Goal: Navigation & Orientation: Find specific page/section

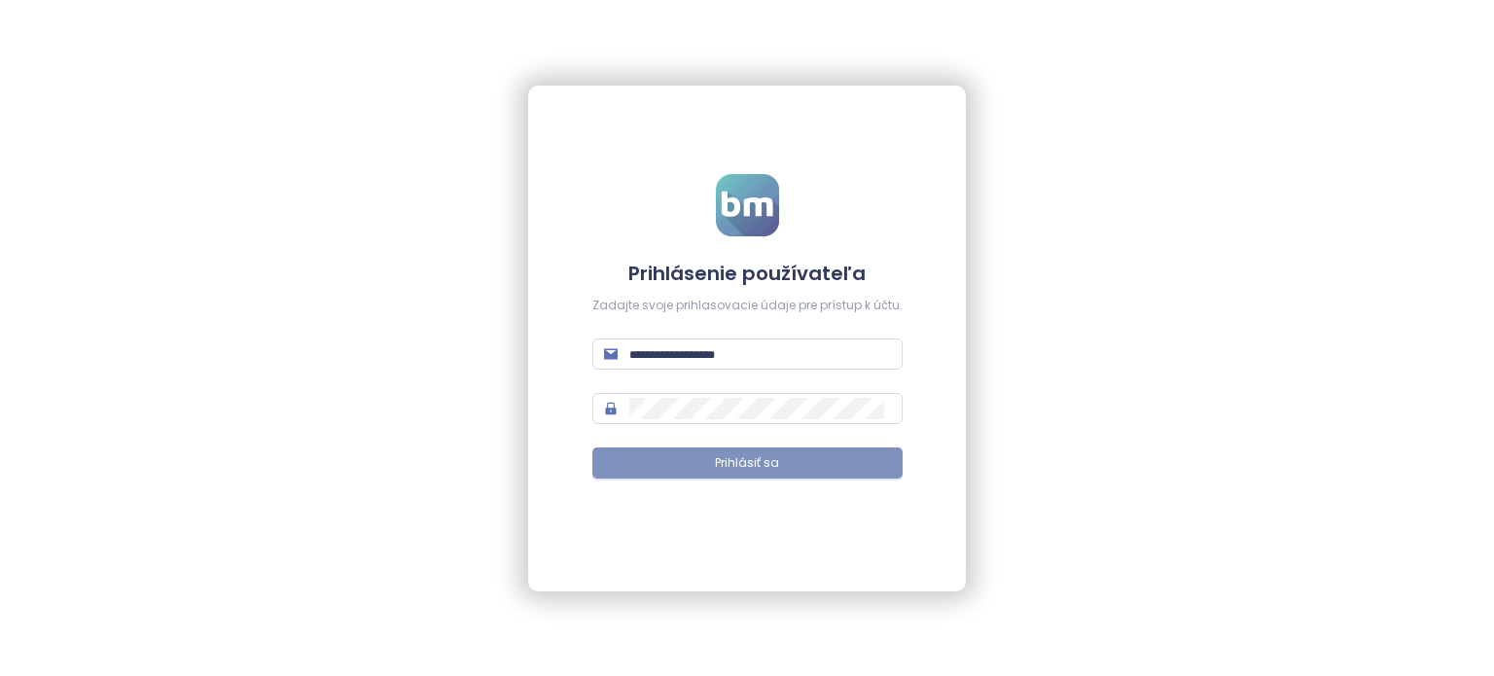
type input "**********"
click at [736, 466] on span "Prihlásiť sa" at bounding box center [747, 463] width 64 height 18
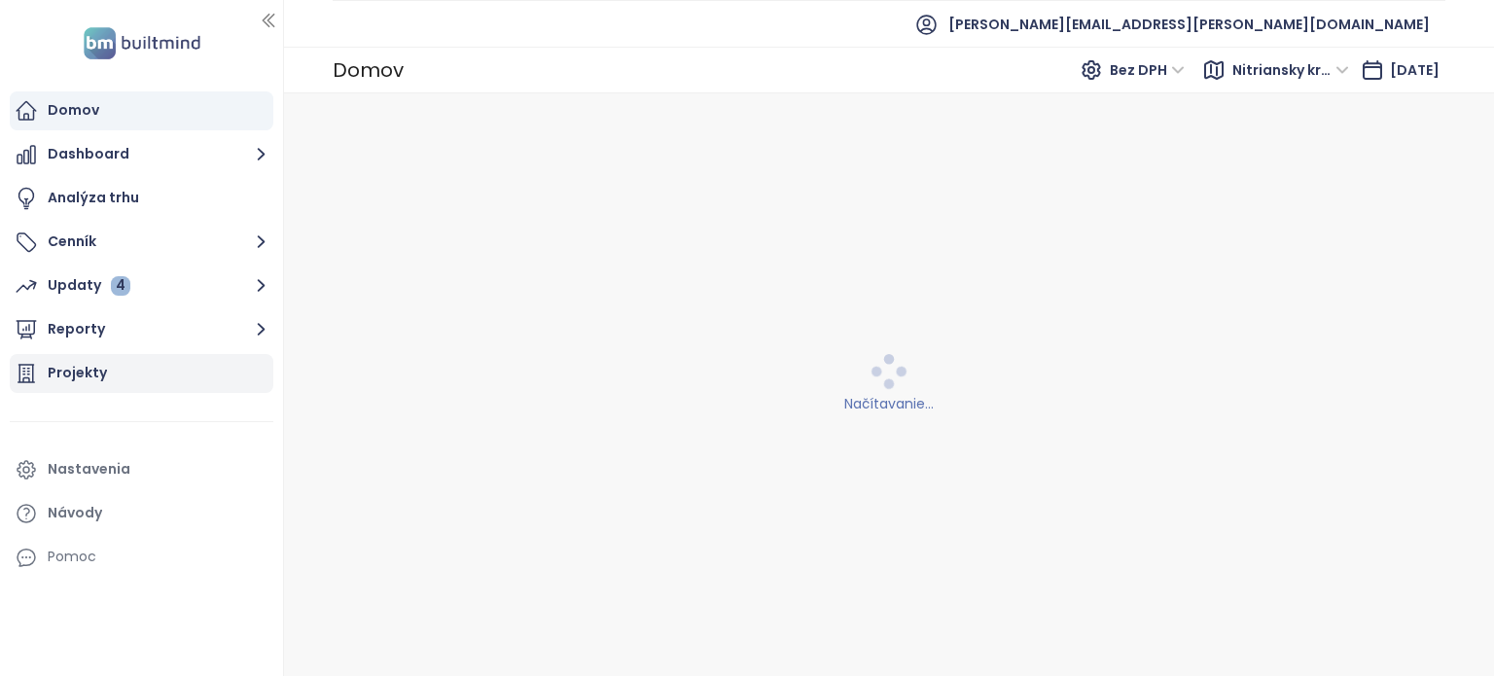
click at [191, 355] on div "Projekty" at bounding box center [142, 373] width 264 height 39
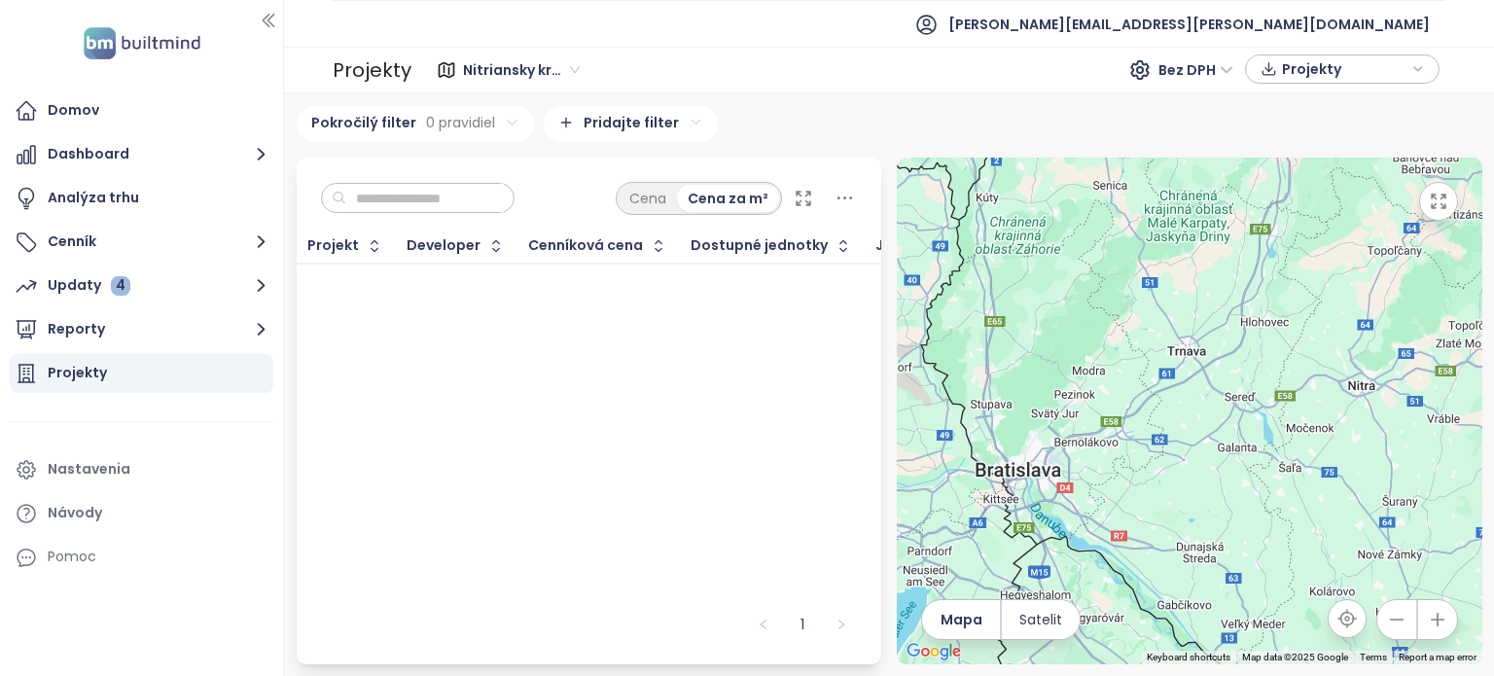
drag, startPoint x: 233, startPoint y: 160, endPoint x: 276, endPoint y: 162, distance: 43.9
click at [233, 160] on button "Dashboard" at bounding box center [142, 154] width 264 height 39
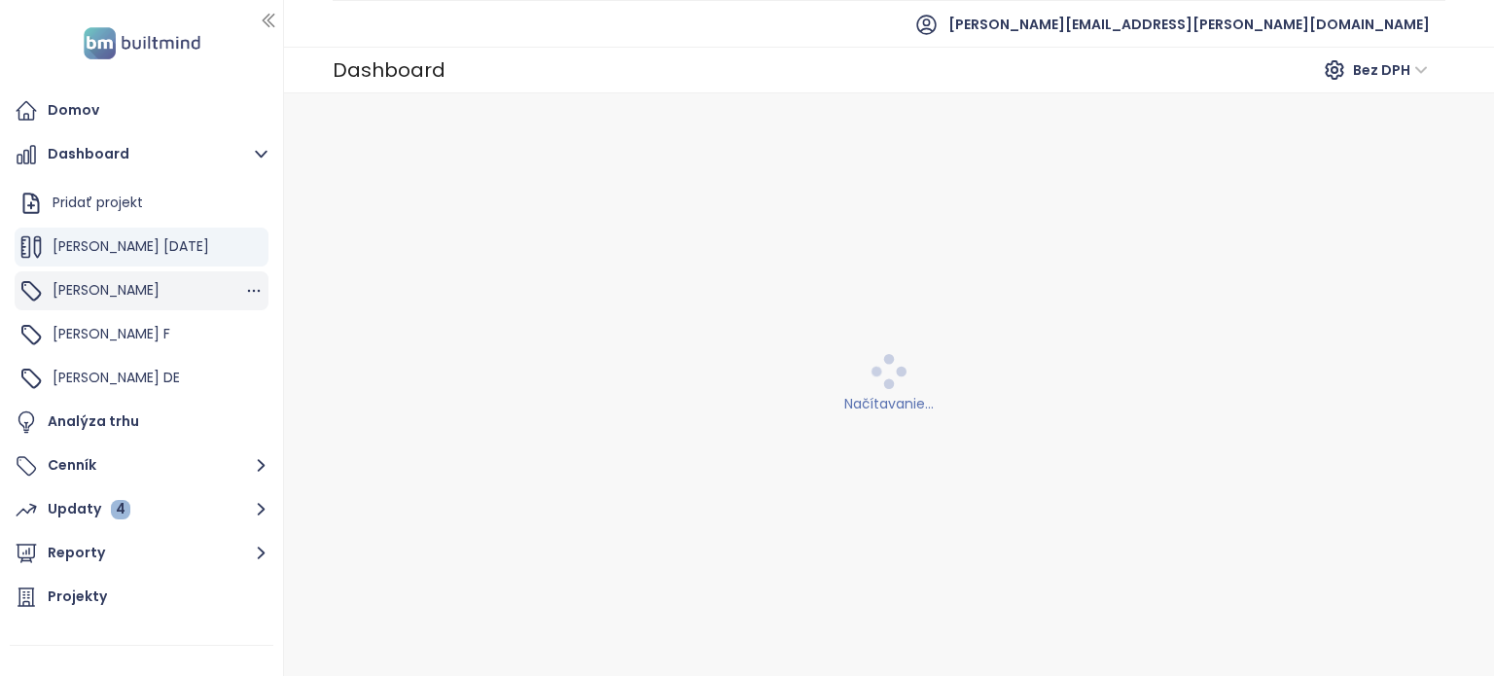
click at [184, 287] on div "Hviezdoslavova" at bounding box center [142, 290] width 254 height 39
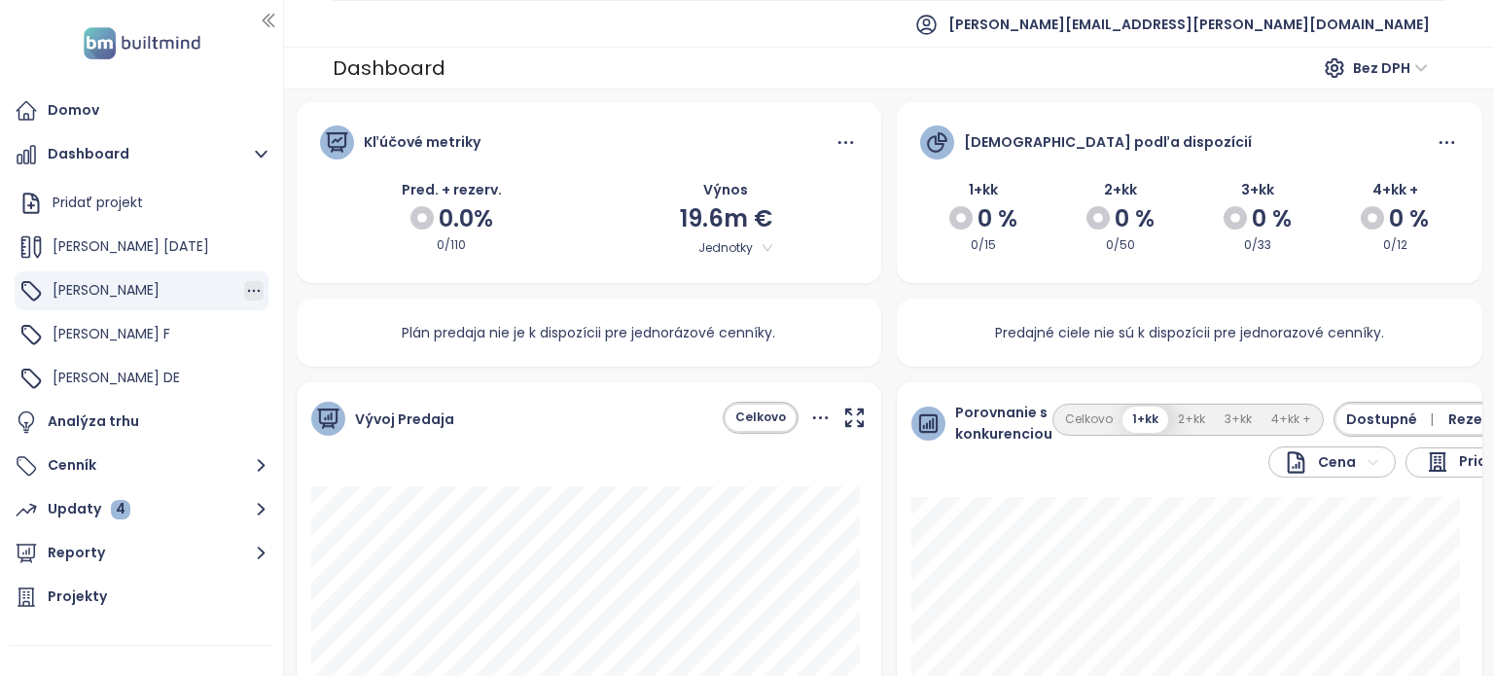
click at [244, 289] on icon "button" at bounding box center [253, 290] width 19 height 19
click at [195, 290] on div "Hviezdoslavova" at bounding box center [142, 290] width 254 height 39
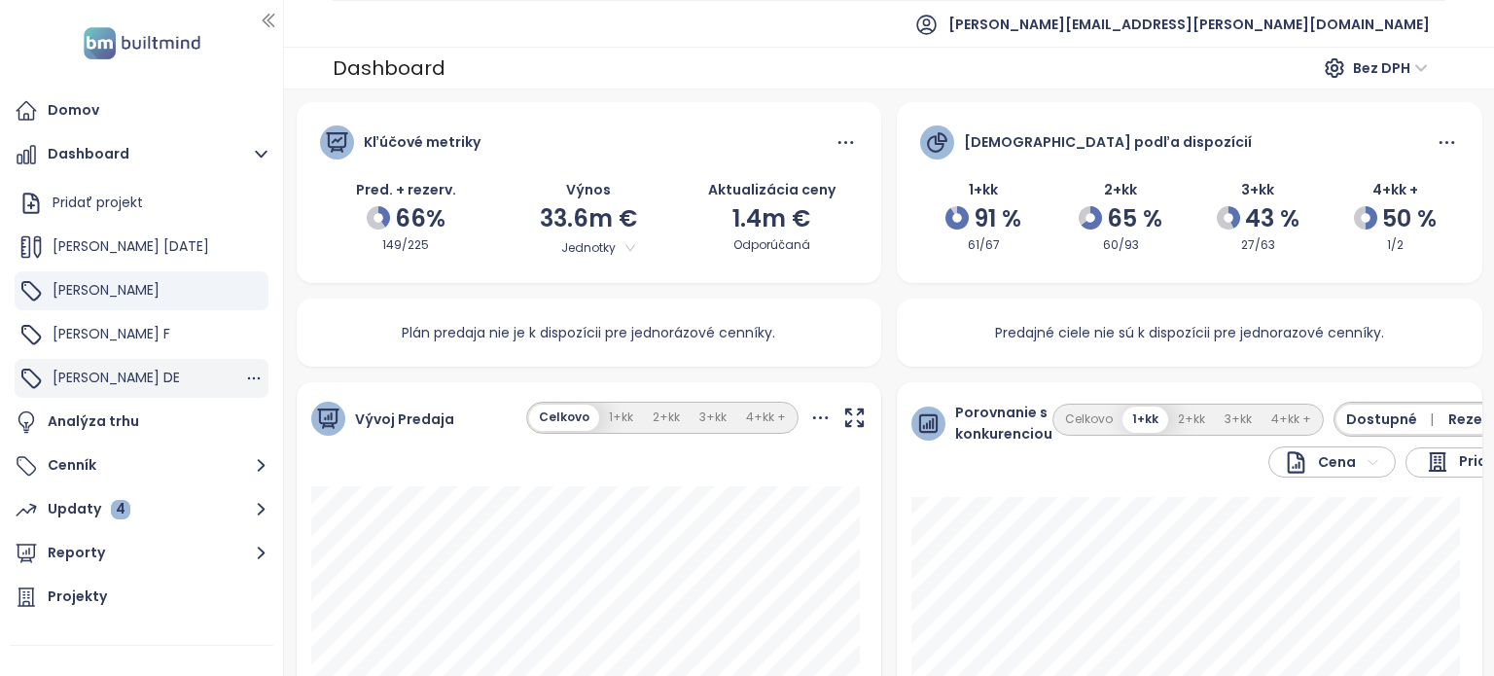
click at [177, 383] on span "Hviezdoslavova DE" at bounding box center [116, 377] width 127 height 19
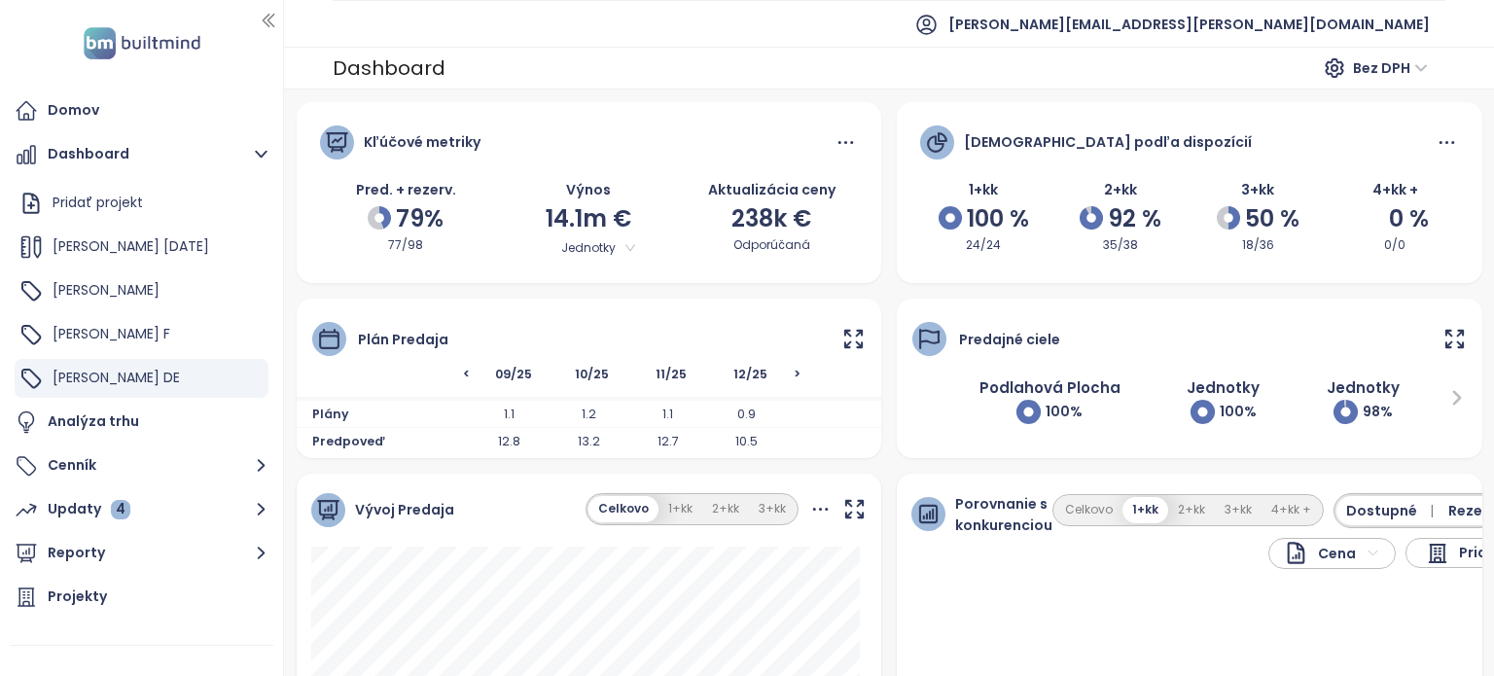
click at [852, 337] on icon at bounding box center [854, 339] width 24 height 24
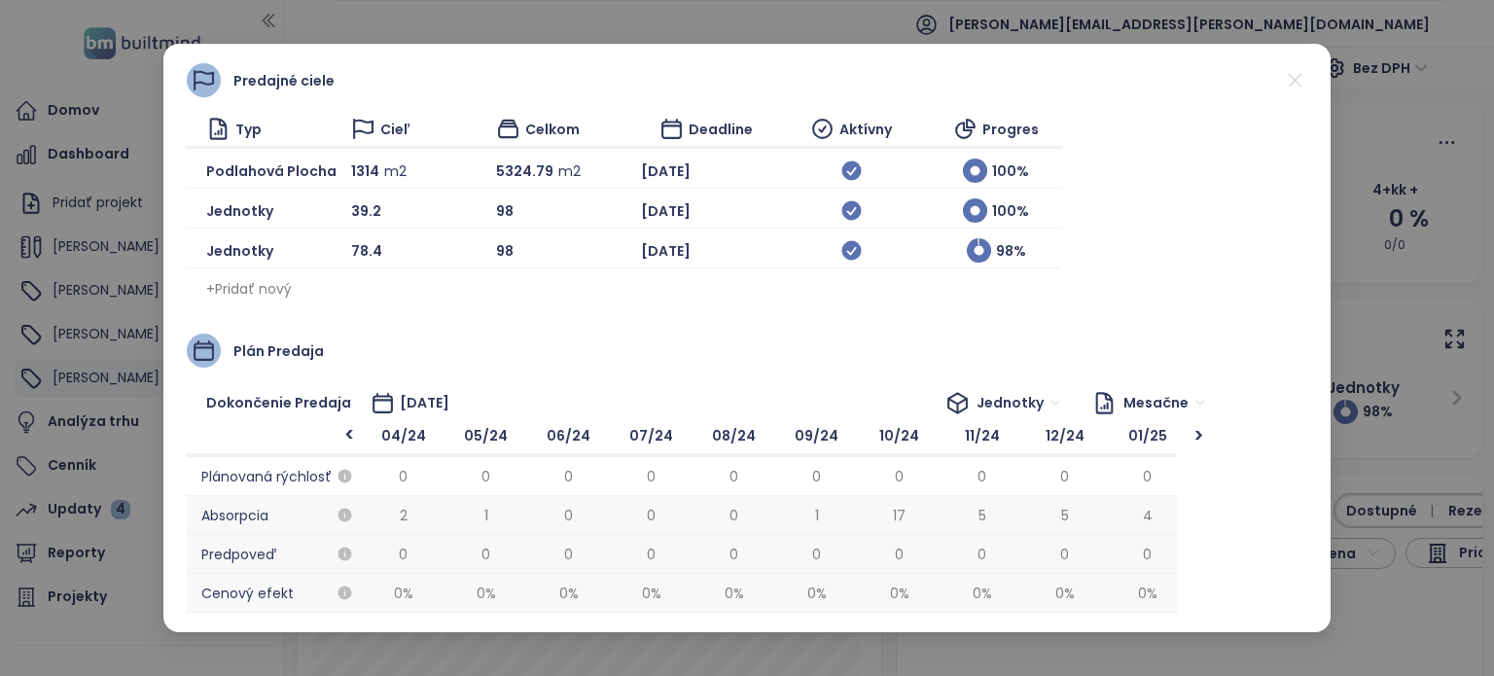
scroll to position [0, 1158]
click at [1287, 80] on icon at bounding box center [1295, 80] width 24 height 24
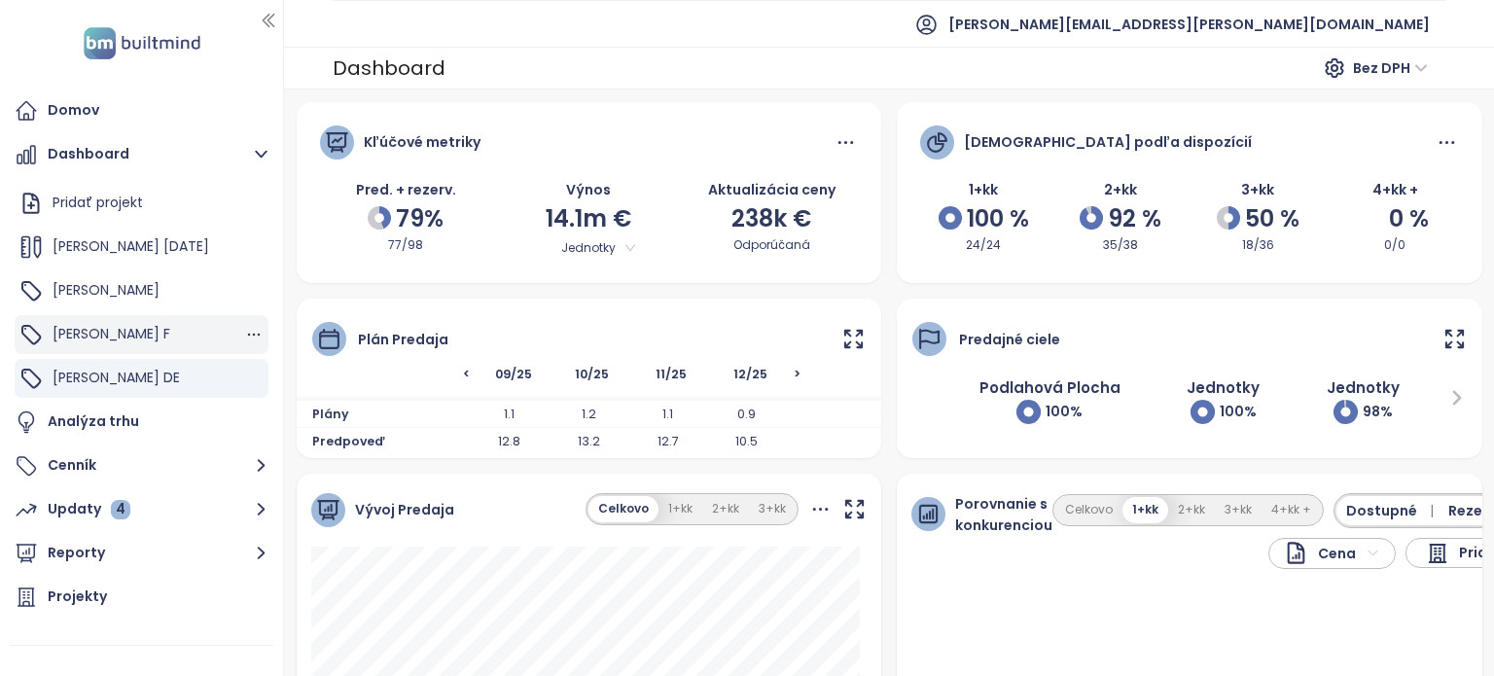
click at [147, 347] on div "Hviezdoslavova F" at bounding box center [142, 334] width 254 height 39
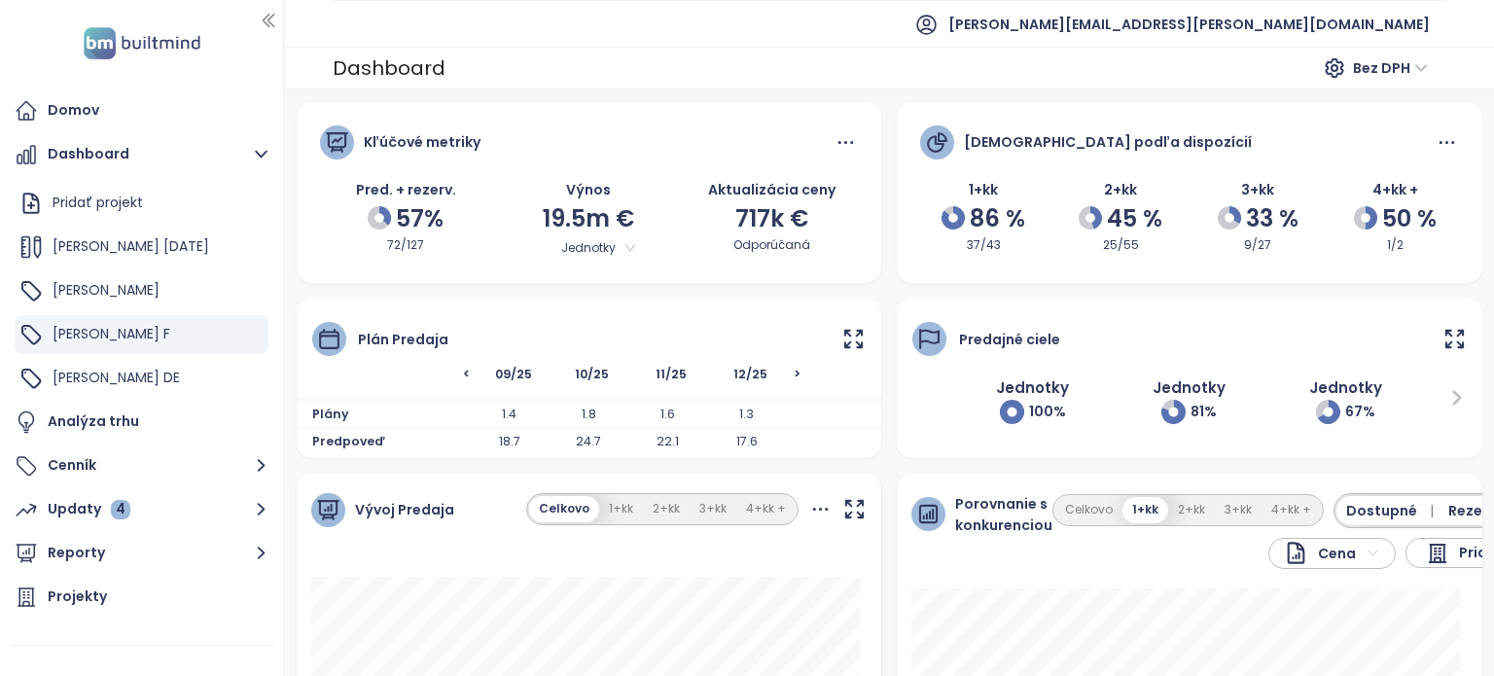
scroll to position [97, 0]
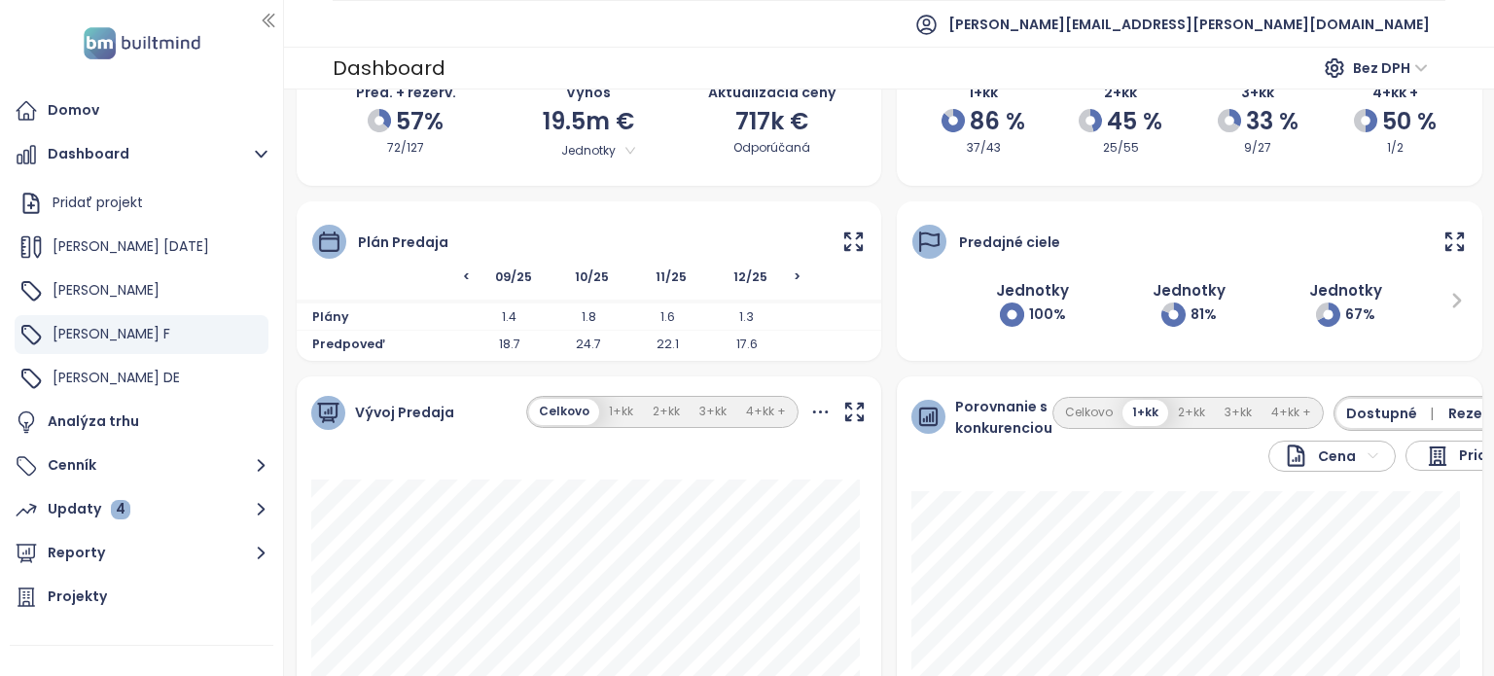
click at [842, 242] on icon at bounding box center [854, 242] width 24 height 24
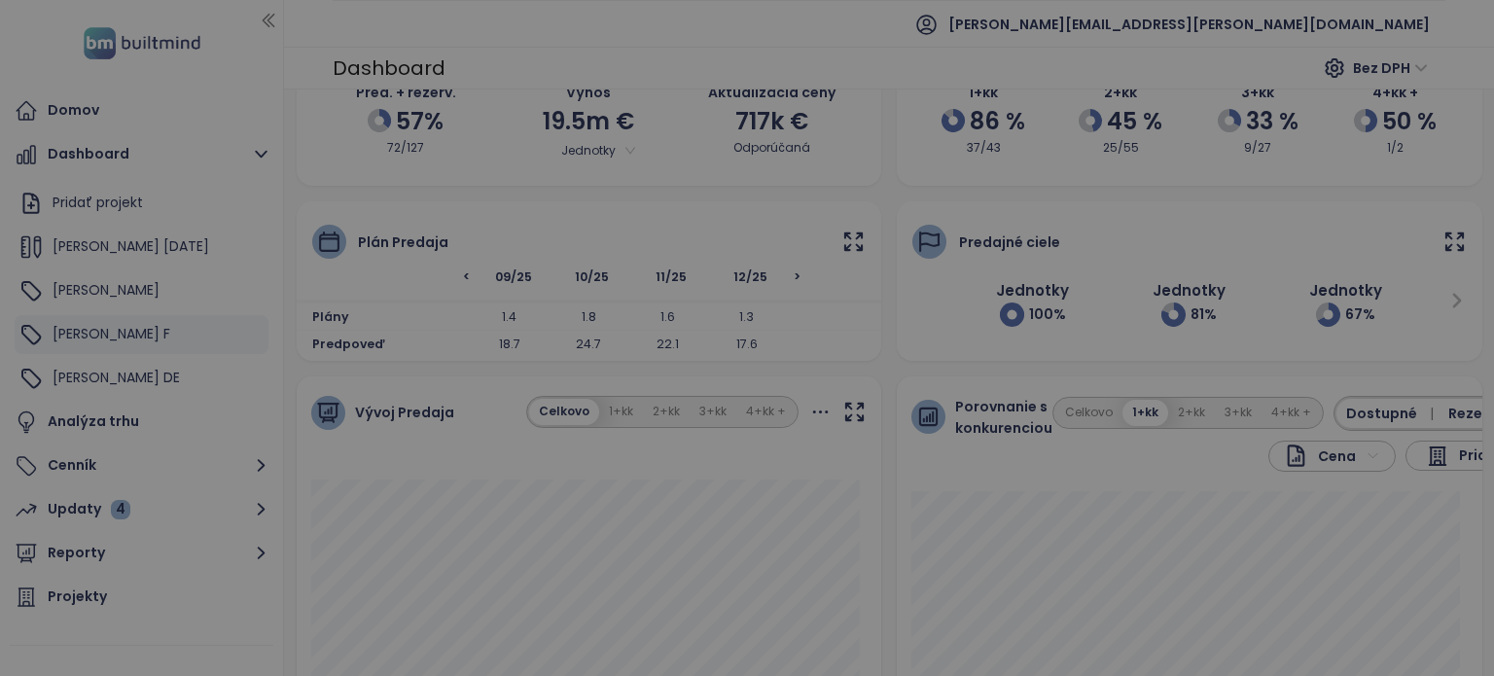
scroll to position [0, 413]
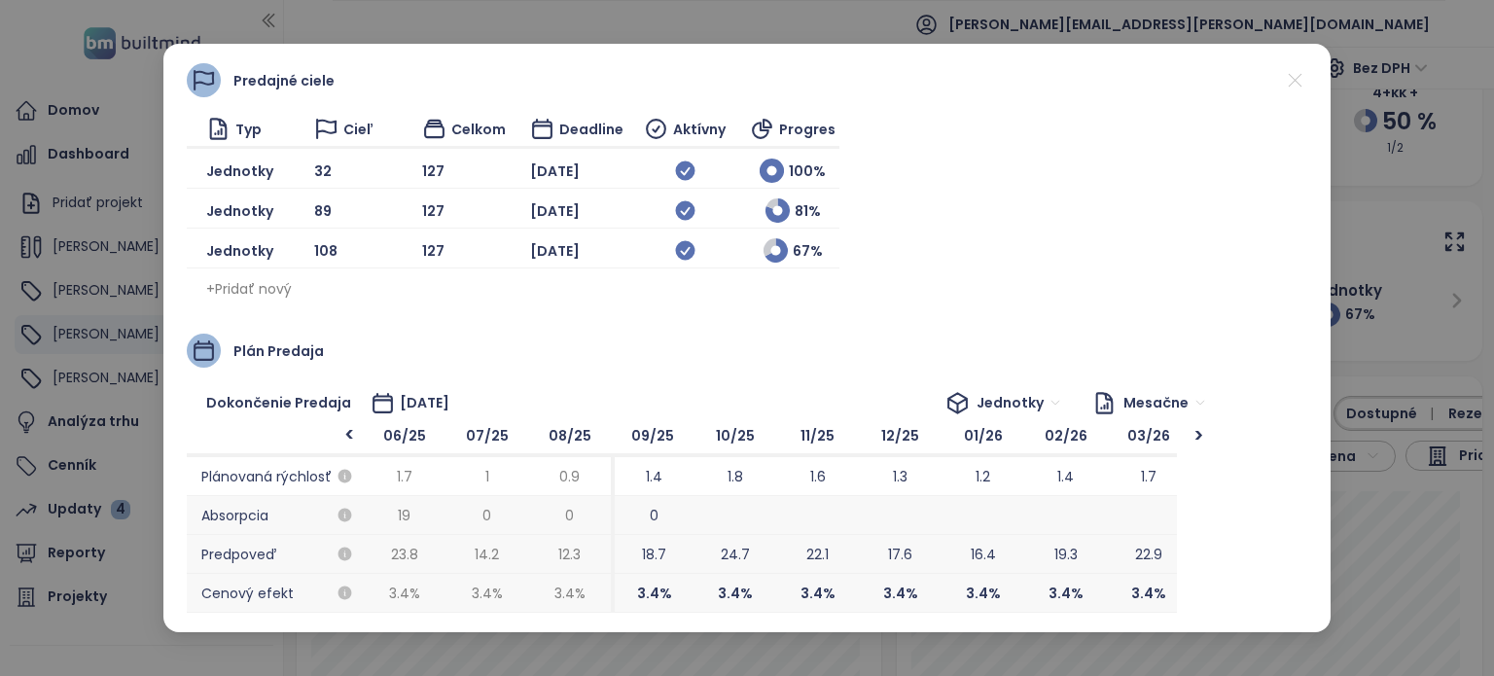
click at [1301, 84] on icon at bounding box center [1295, 80] width 24 height 24
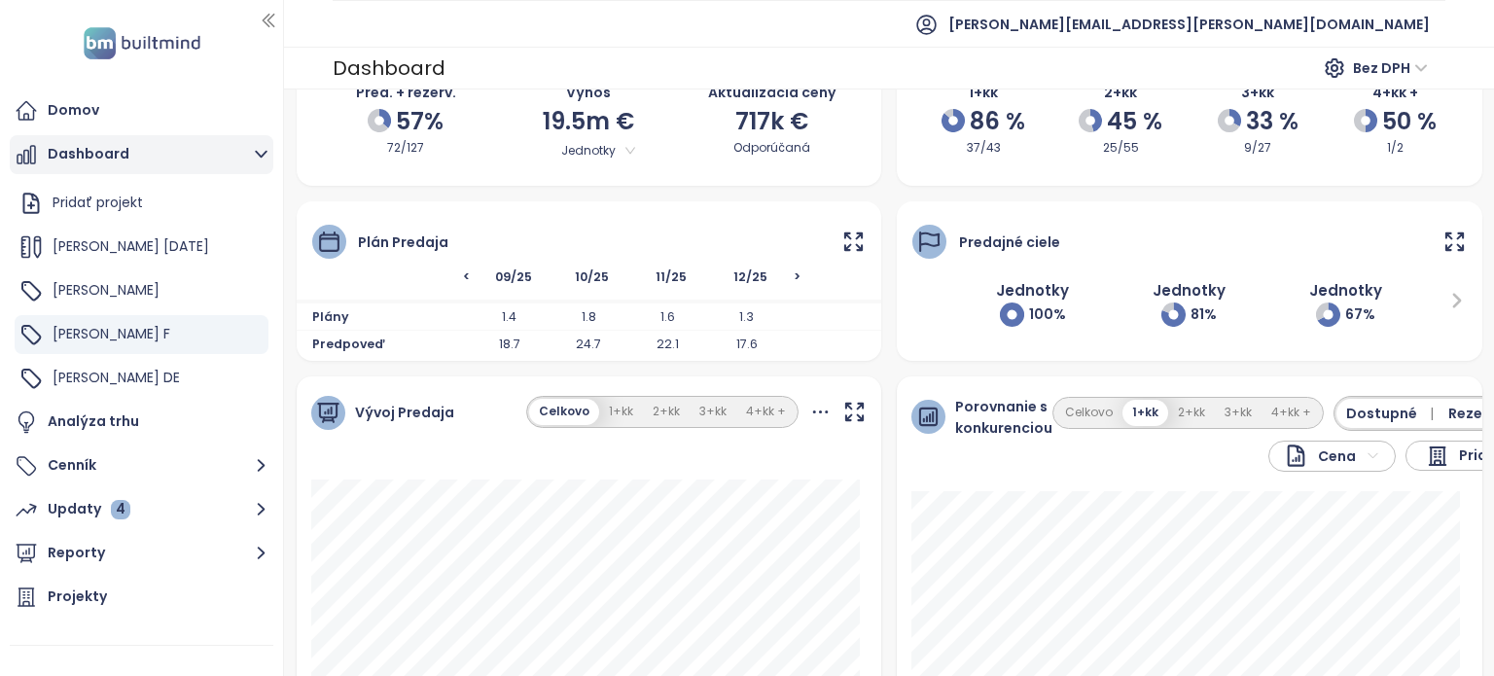
click at [224, 147] on button "Dashboard" at bounding box center [142, 154] width 264 height 39
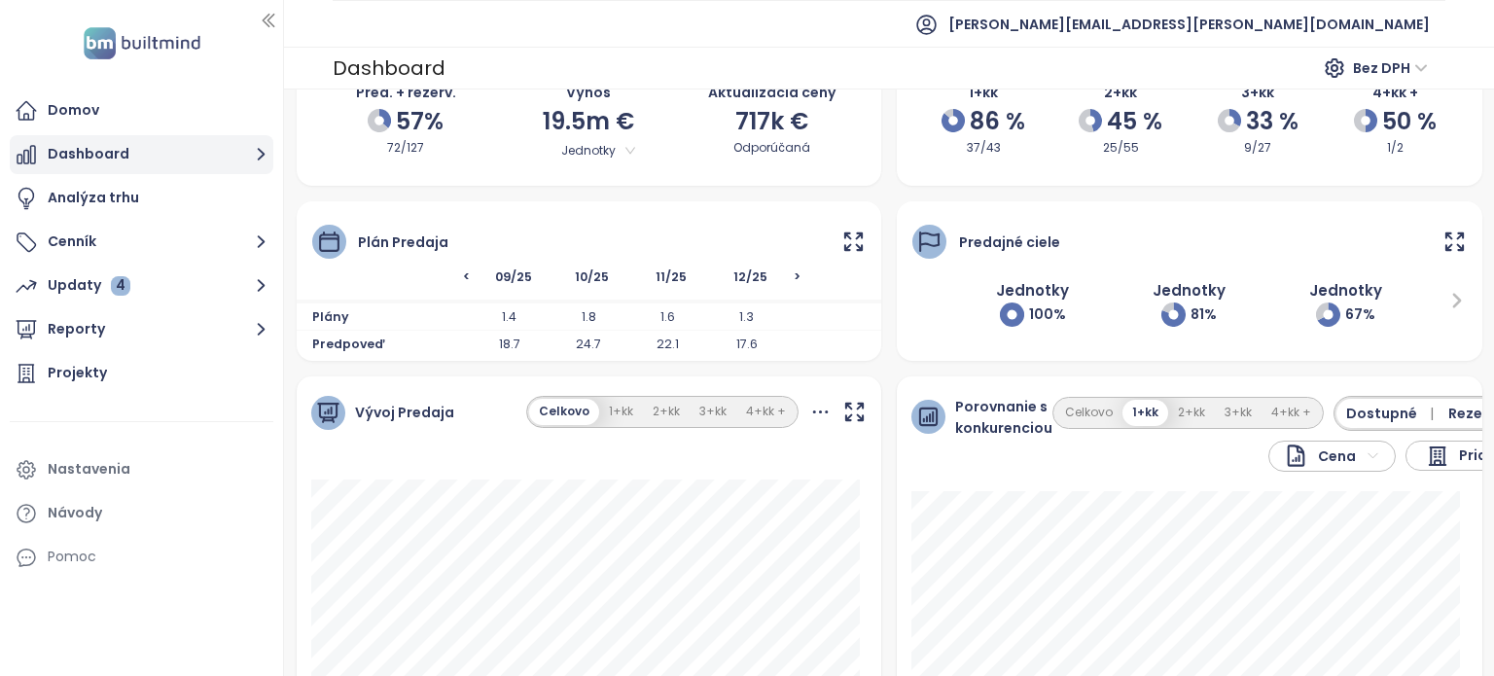
click at [224, 147] on button "Dashboard" at bounding box center [142, 154] width 264 height 39
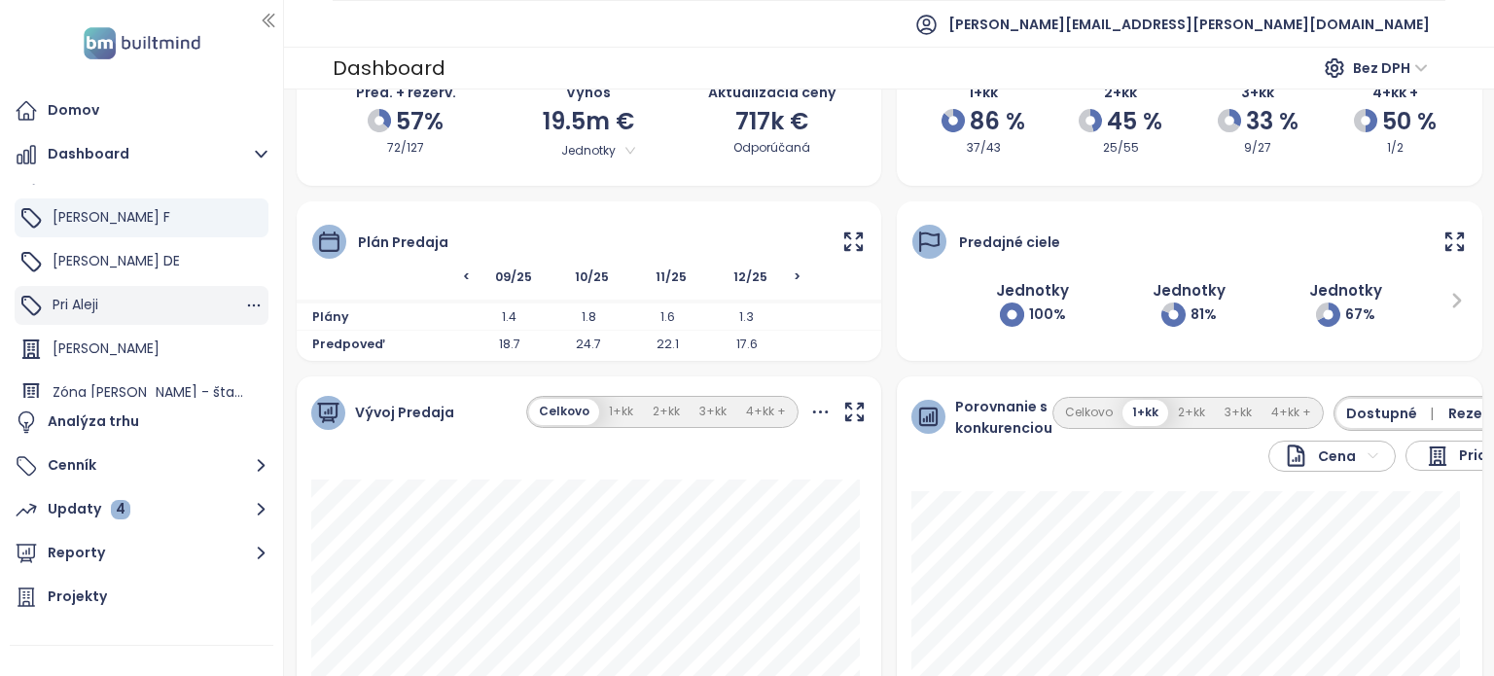
scroll to position [131, 0]
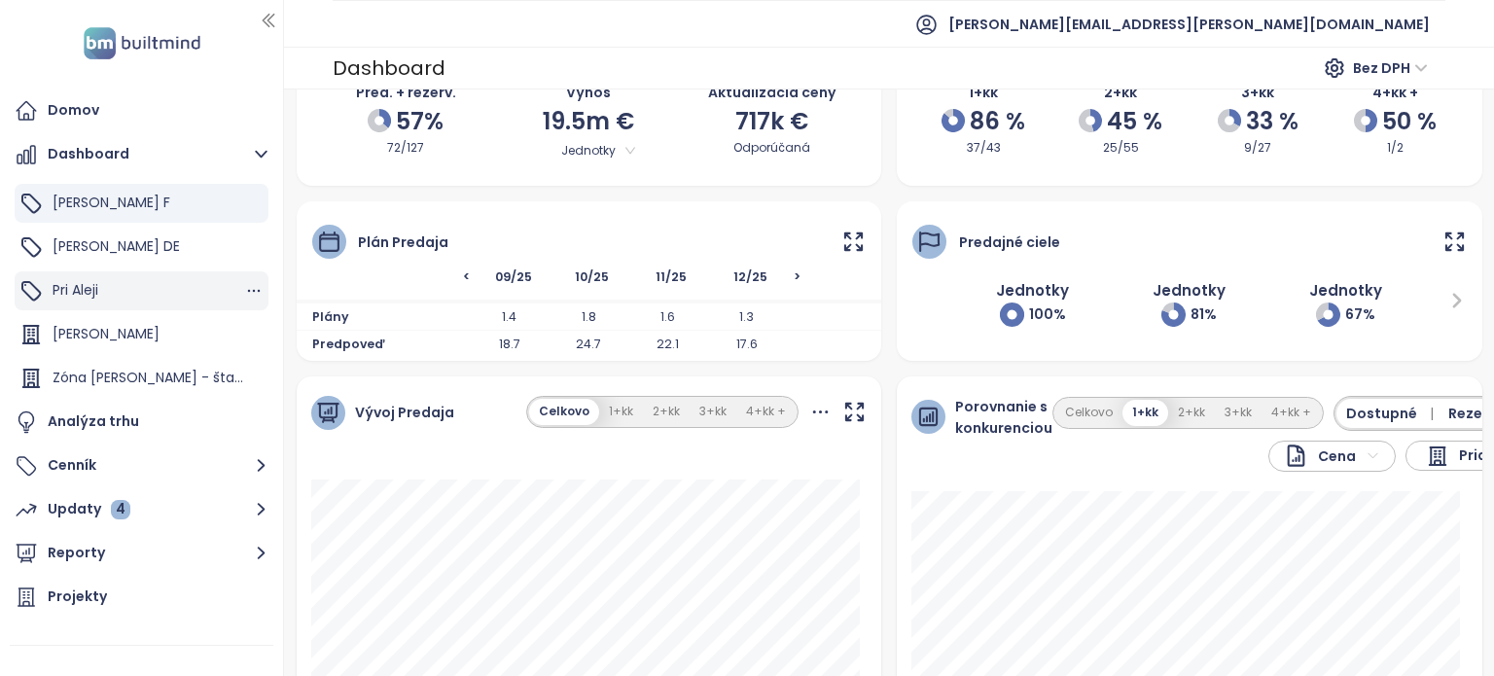
click at [137, 287] on div "Pri Aleji" at bounding box center [142, 290] width 254 height 39
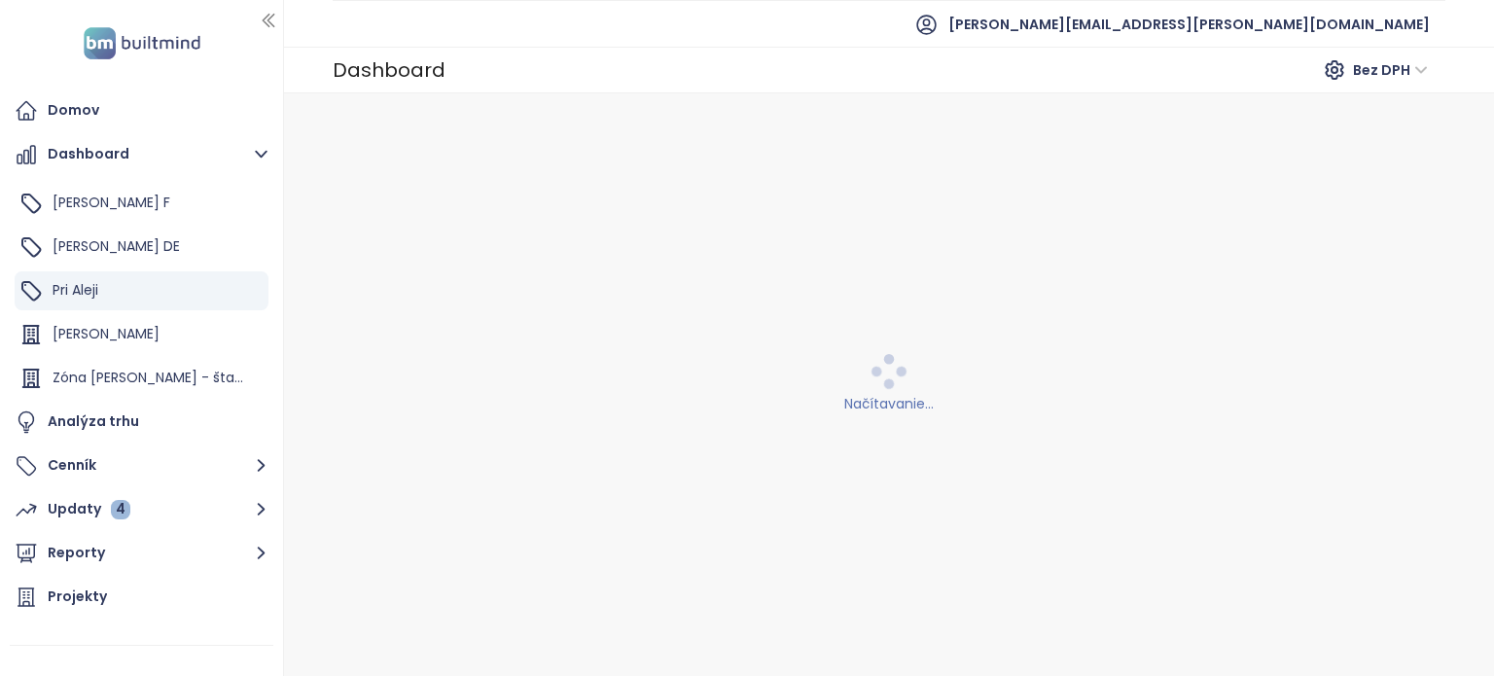
scroll to position [0, 0]
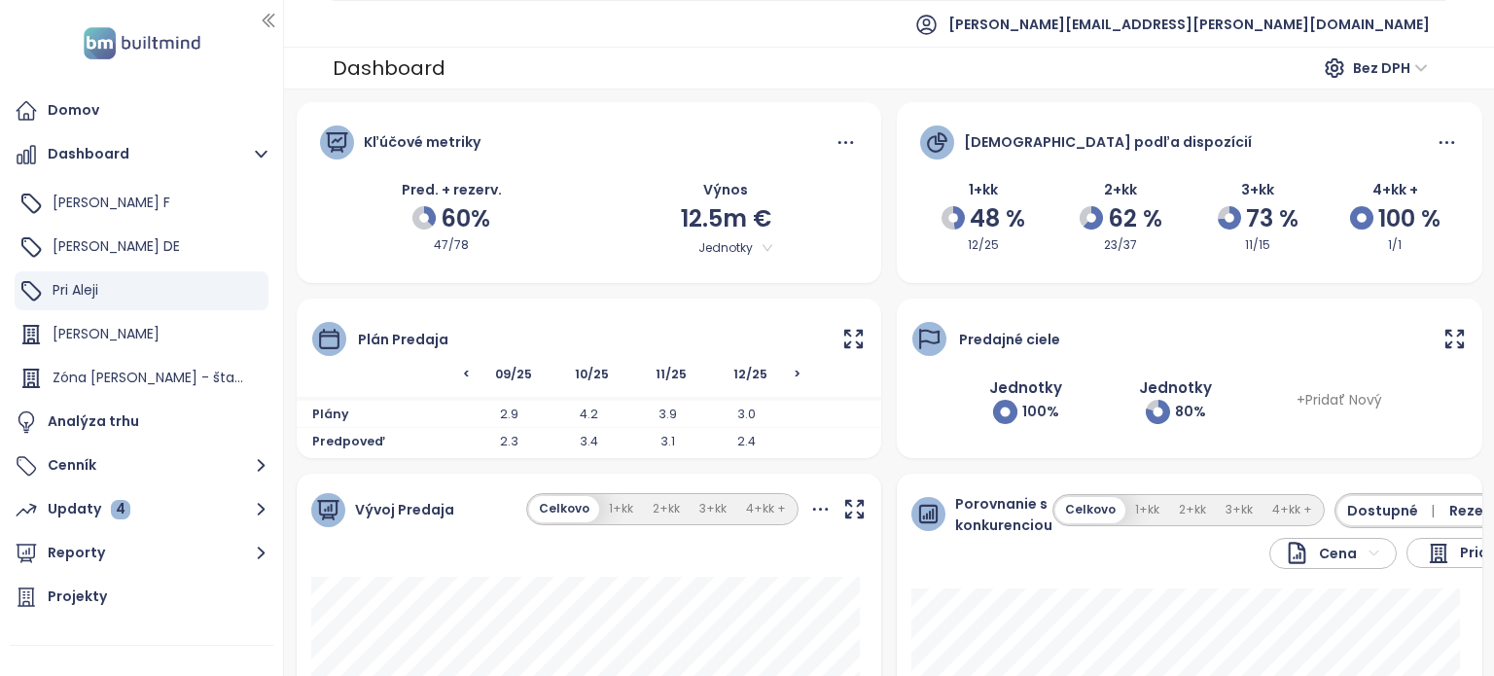
click at [860, 341] on div "Plán predaja" at bounding box center [590, 327] width 586 height 57
click at [844, 336] on icon at bounding box center [854, 339] width 24 height 24
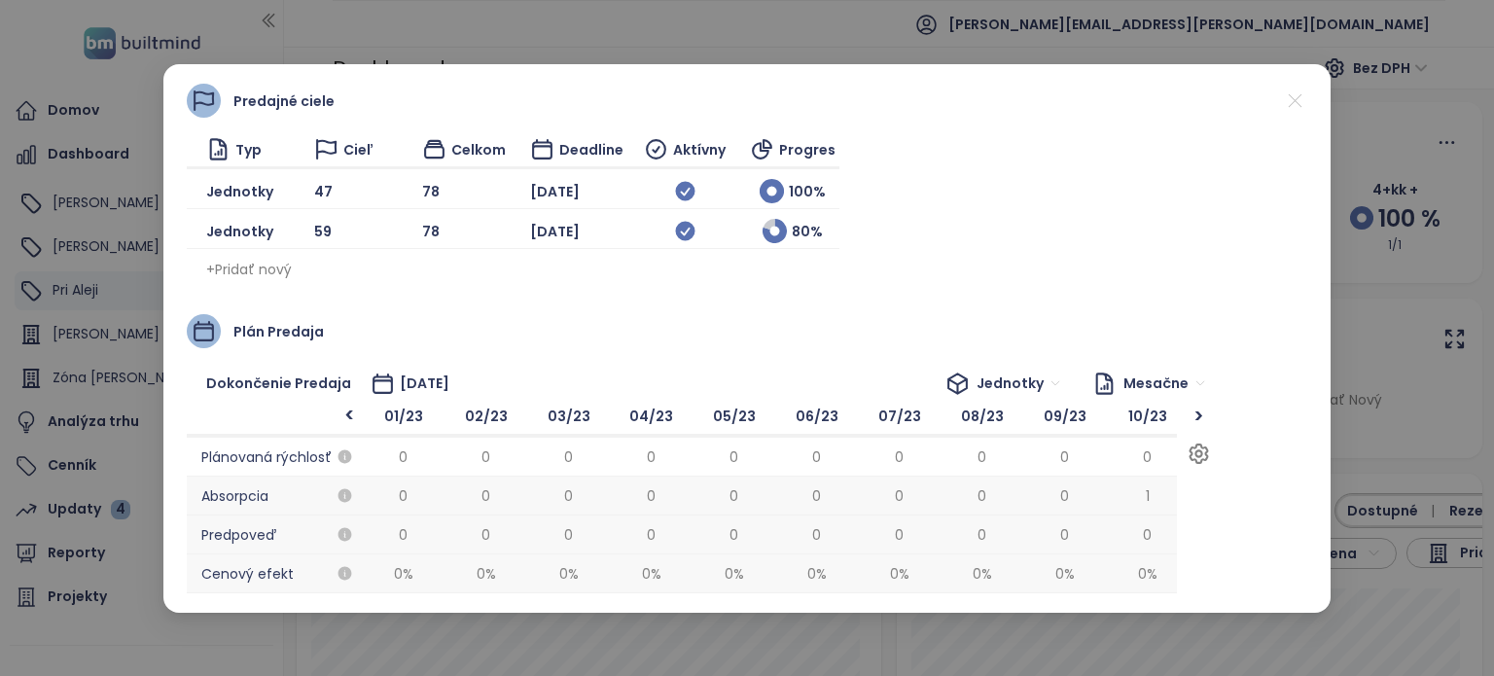
scroll to position [0, 2397]
click at [1284, 99] on icon at bounding box center [1295, 101] width 24 height 24
